Goal: Task Accomplishment & Management: Use online tool/utility

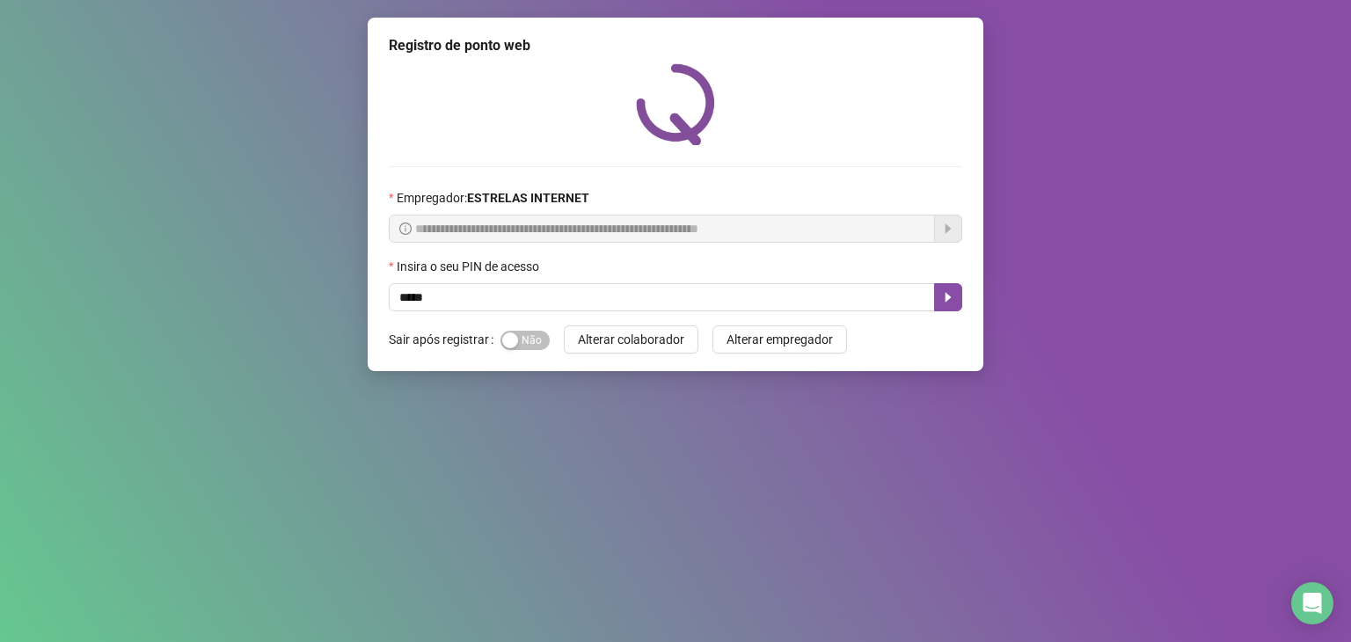
type input "*****"
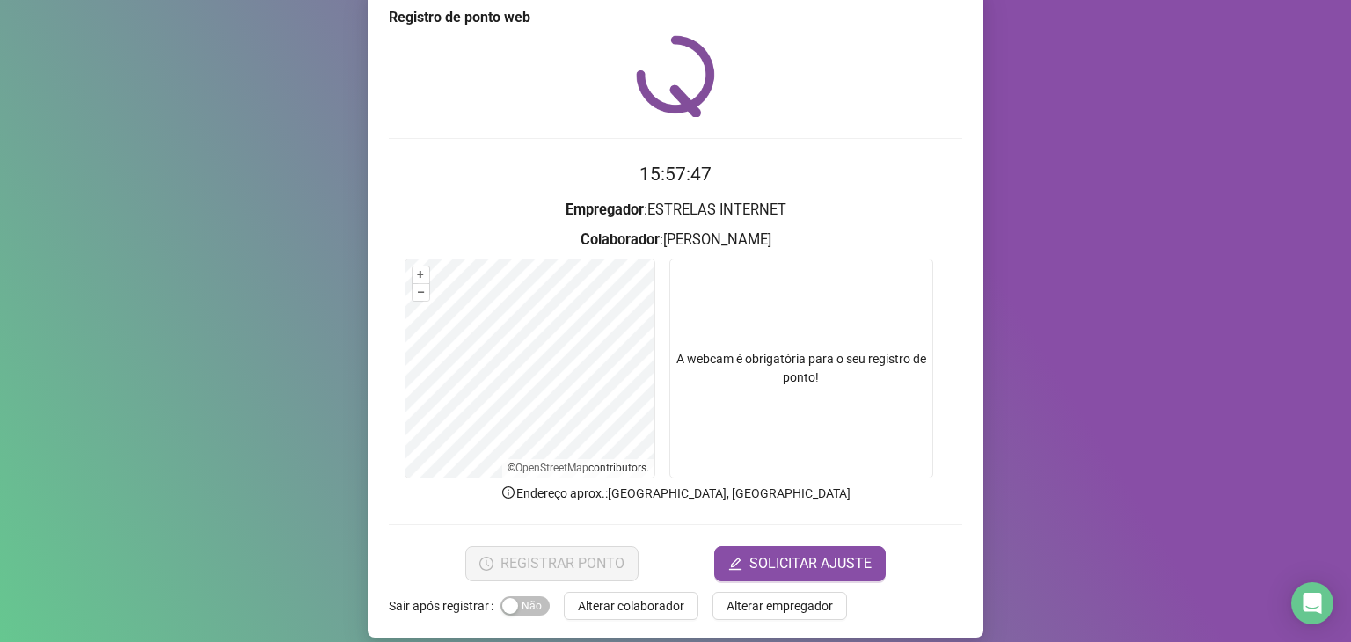
scroll to position [43, 0]
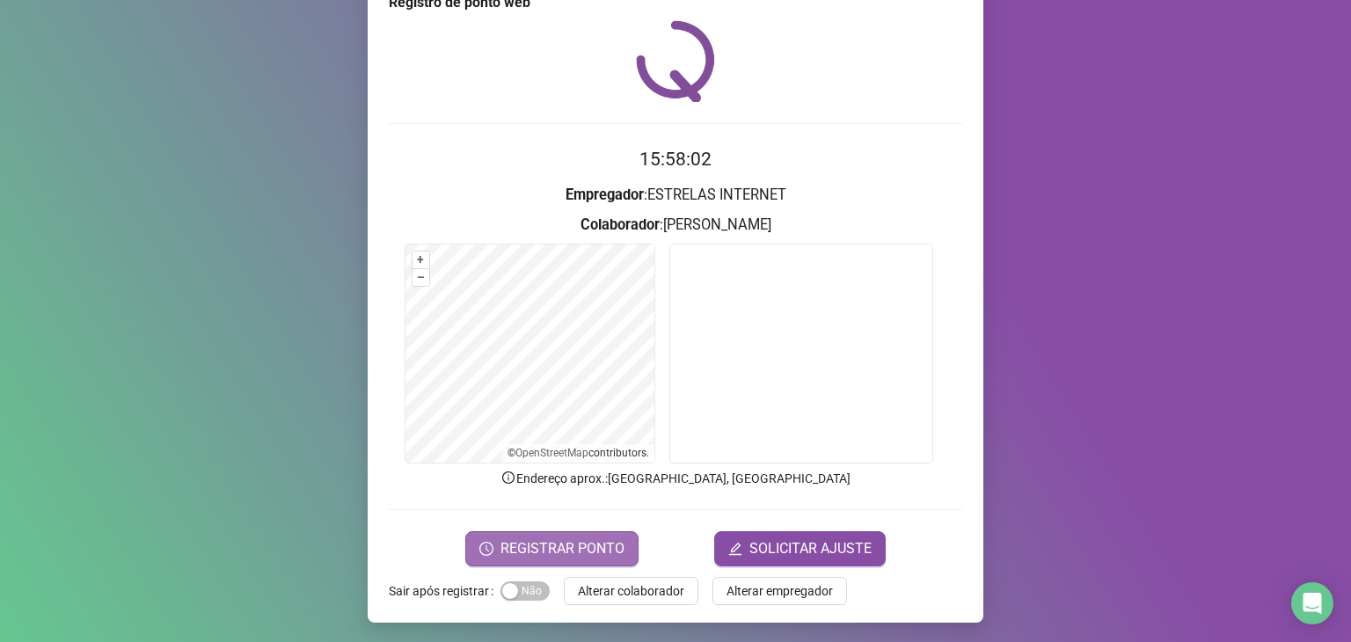
click at [577, 556] on span "REGISTRAR PONTO" at bounding box center [562, 548] width 124 height 21
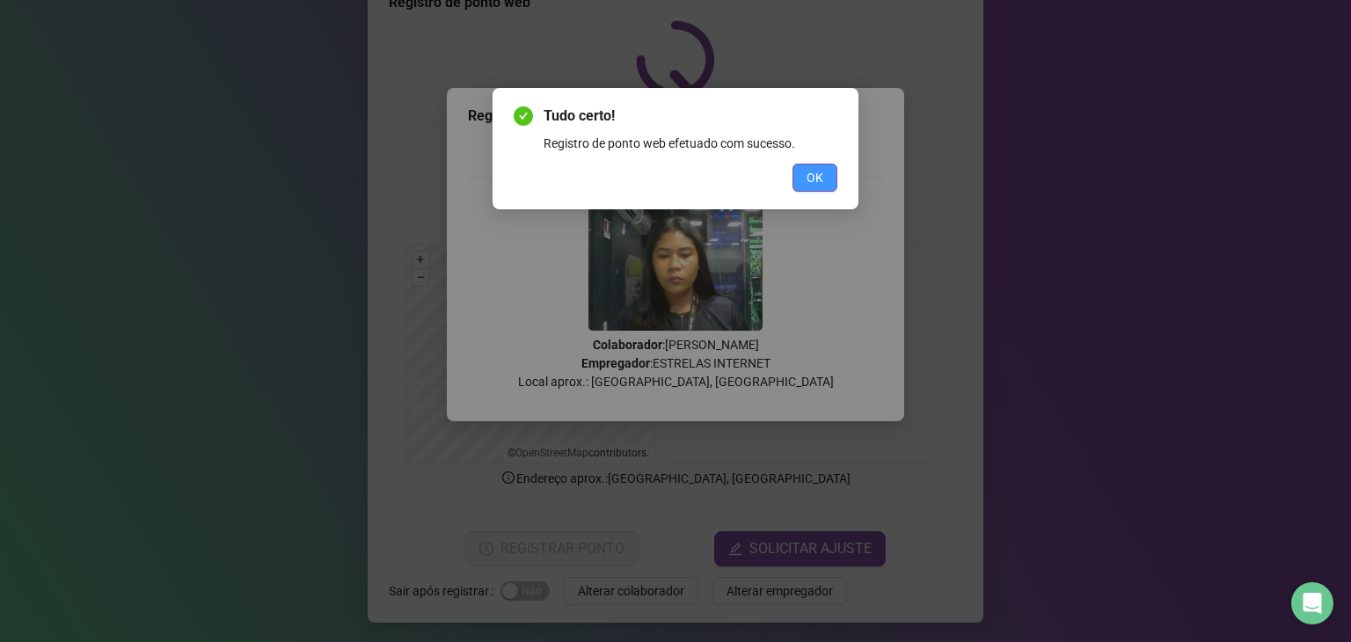
click at [828, 184] on button "OK" at bounding box center [814, 178] width 45 height 28
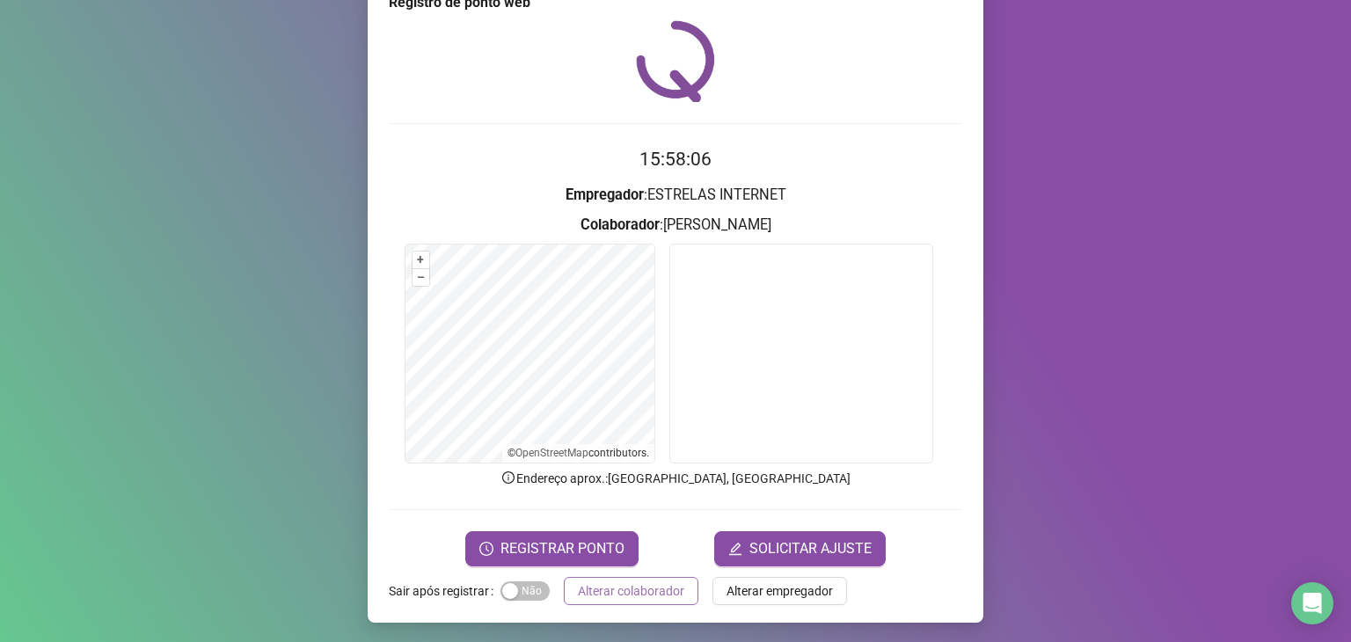
click at [634, 587] on span "Alterar colaborador" at bounding box center [631, 590] width 106 height 19
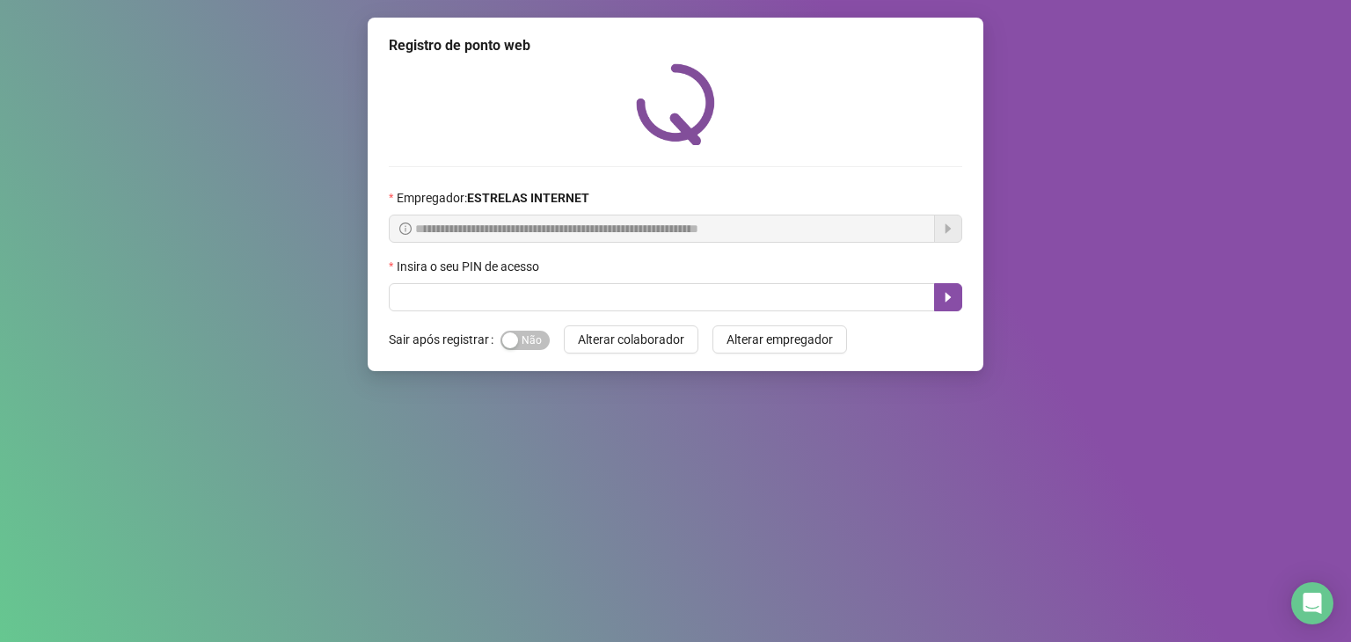
scroll to position [0, 0]
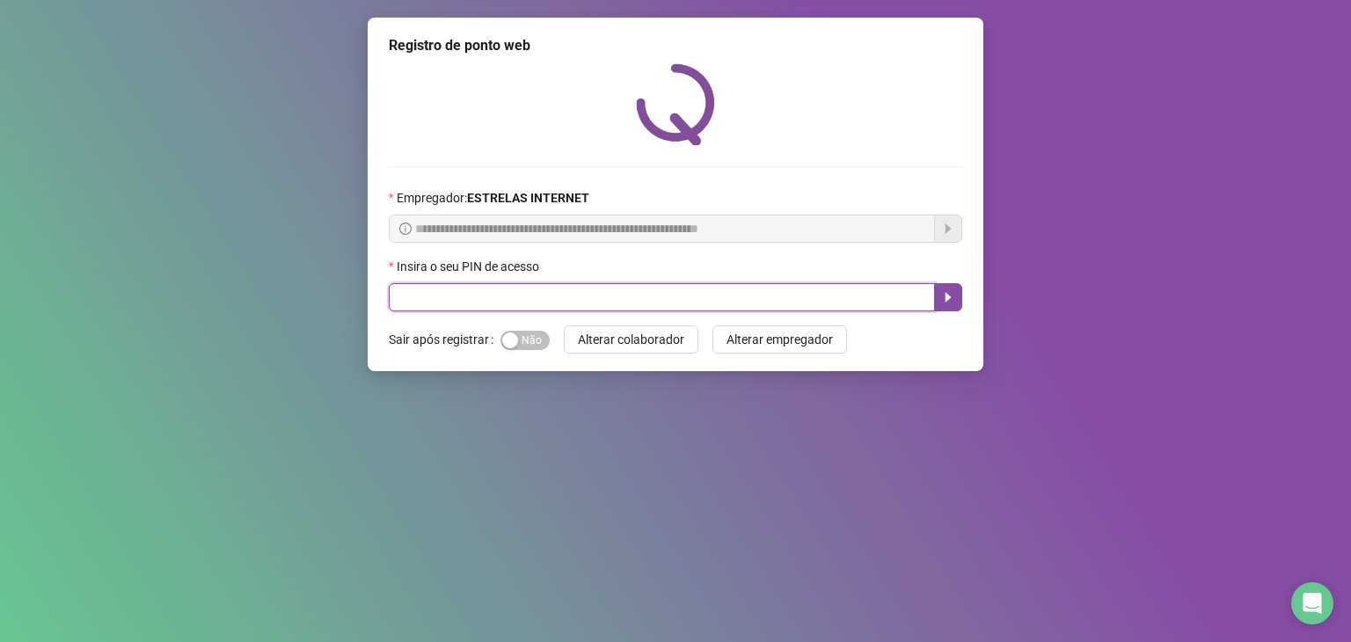
click at [450, 310] on input "text" at bounding box center [662, 297] width 546 height 28
type input "*****"
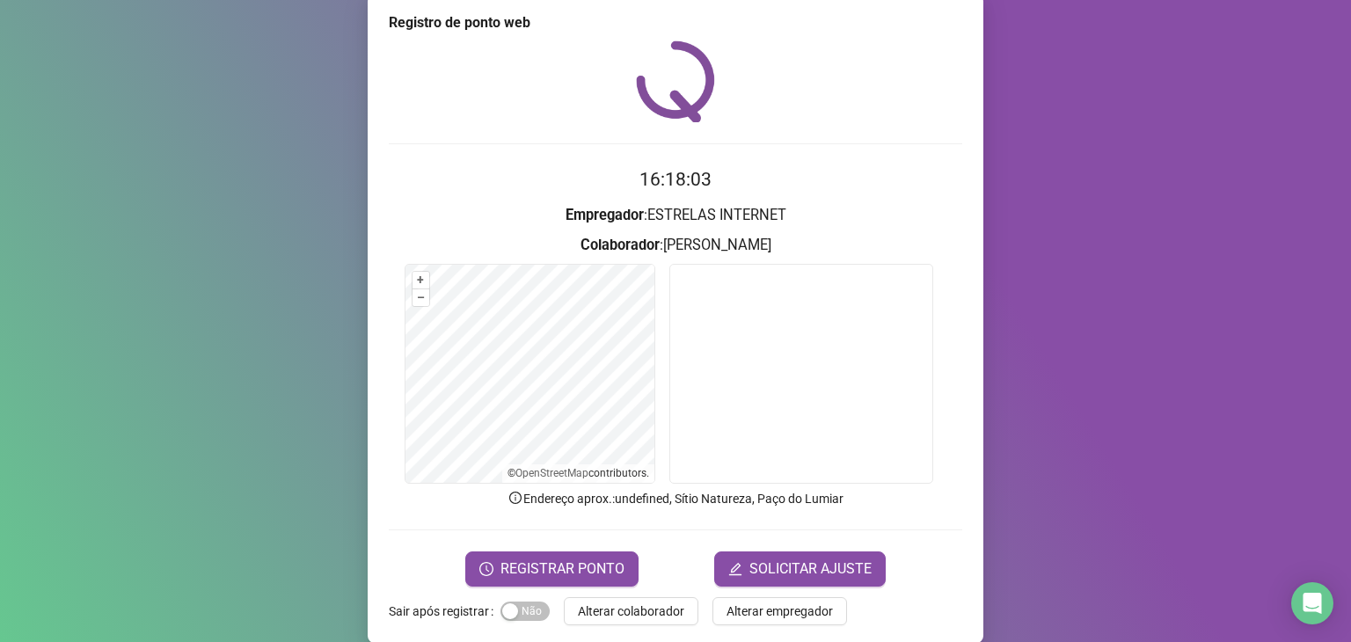
scroll to position [43, 0]
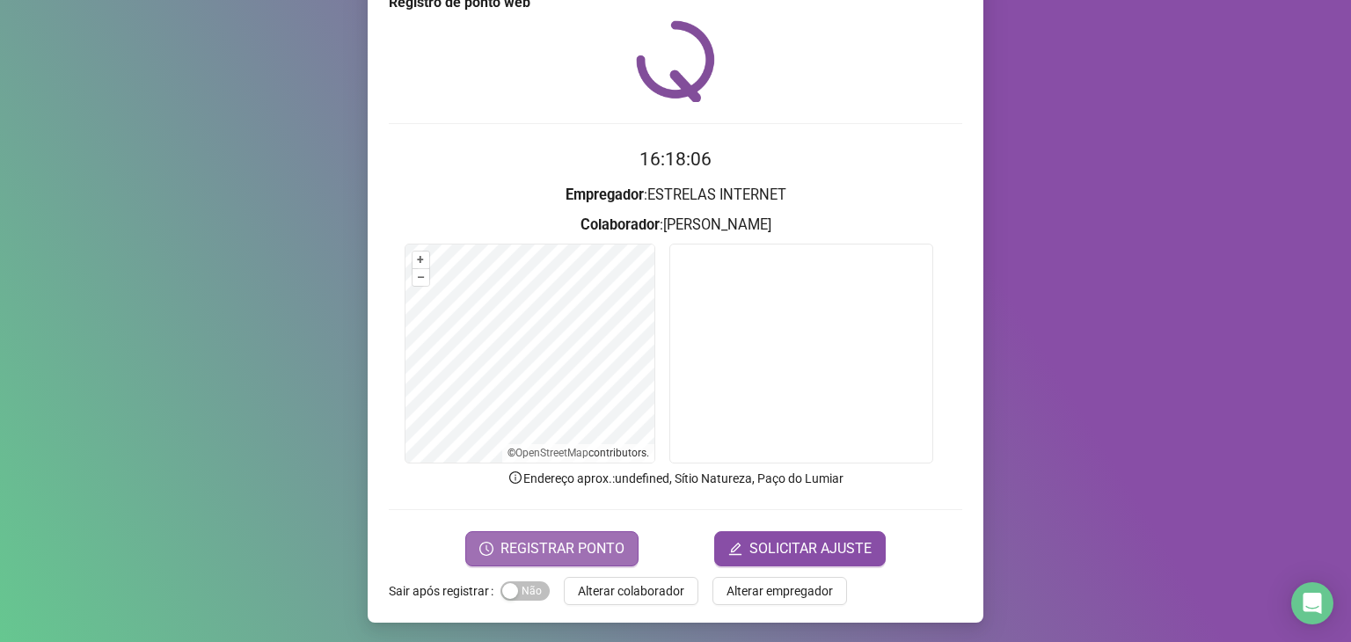
click at [540, 529] on form "16:18:06 Empregador : ESTRELAS INTERNET Colaborador : [PERSON_NAME] + – ⇧ › © O…" at bounding box center [675, 355] width 573 height 420
click at [587, 539] on span "REGISTRAR PONTO" at bounding box center [562, 548] width 124 height 21
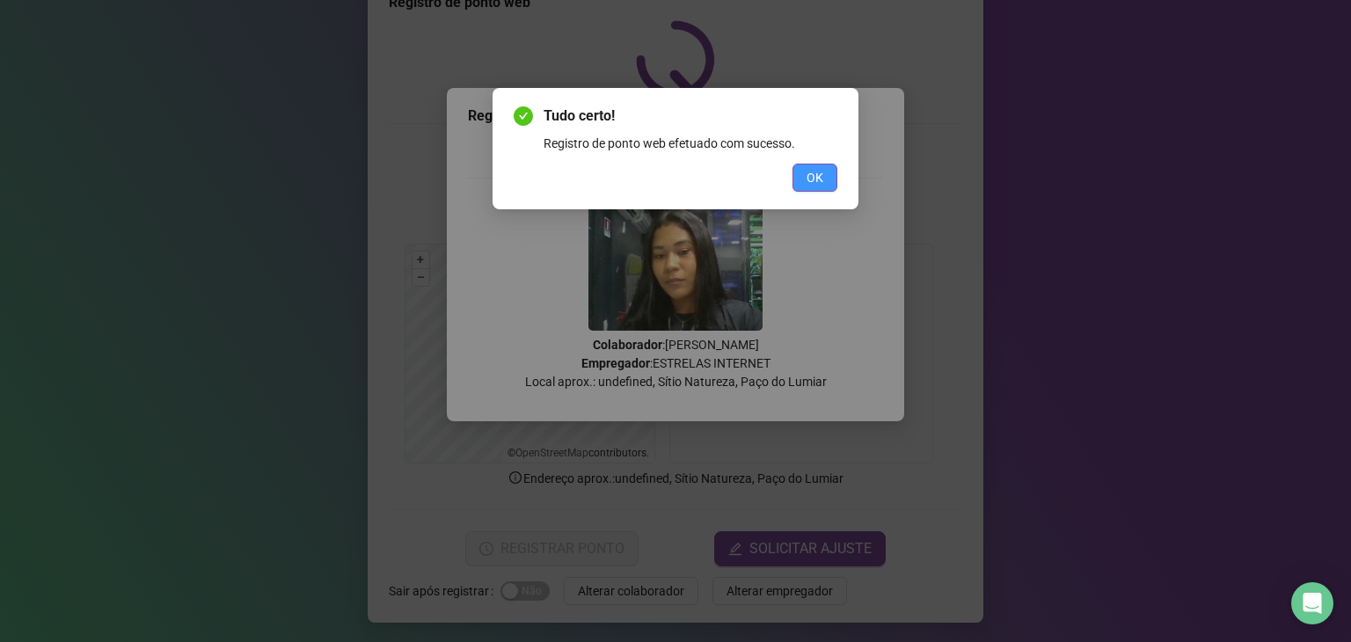
click at [824, 177] on button "OK" at bounding box center [814, 178] width 45 height 28
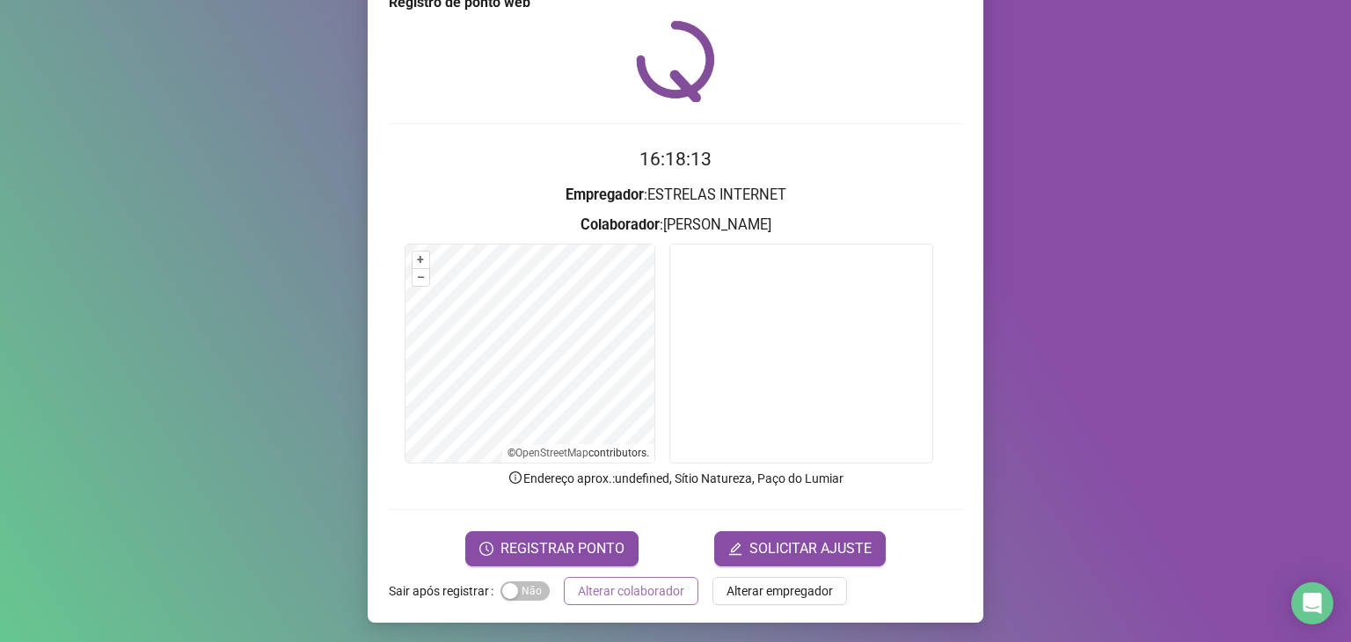
click at [655, 586] on span "Alterar colaborador" at bounding box center [631, 590] width 106 height 19
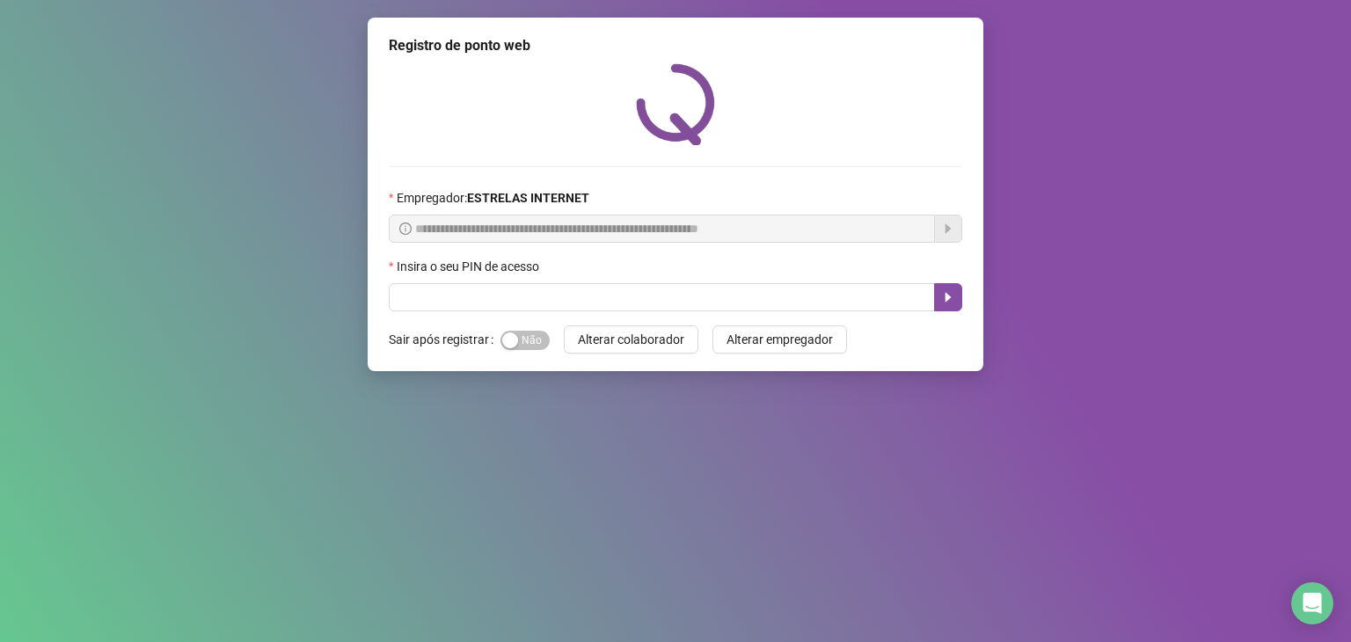
scroll to position [0, 0]
